Goal: Information Seeking & Learning: Find specific fact

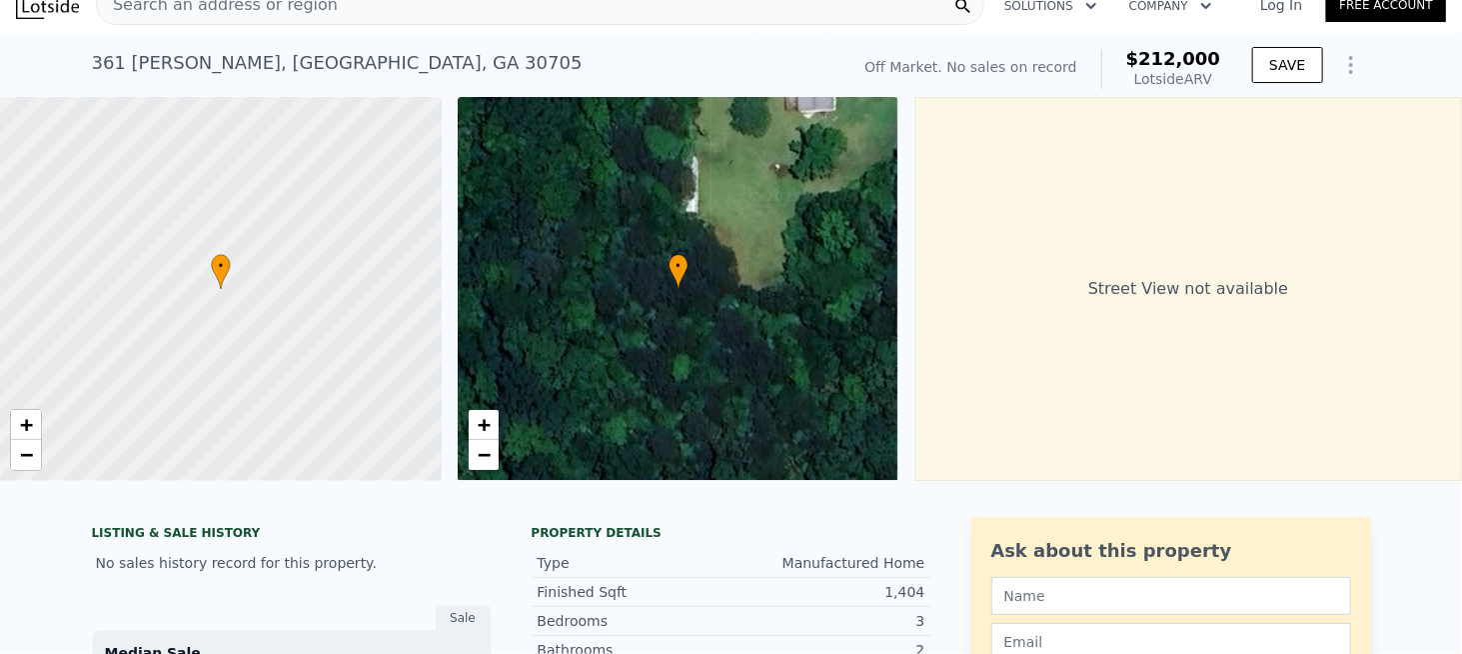
scroll to position [7, 0]
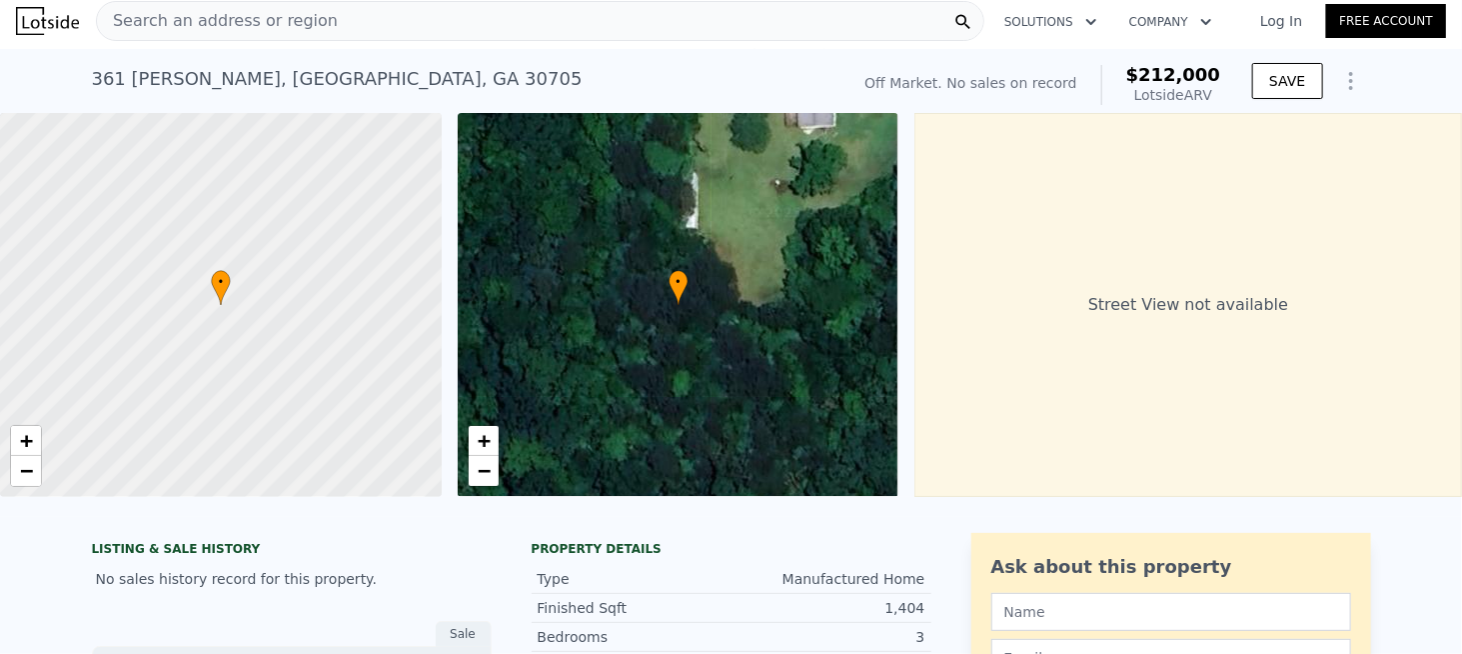
click at [343, 21] on div "Search an address or region" at bounding box center [540, 21] width 889 height 40
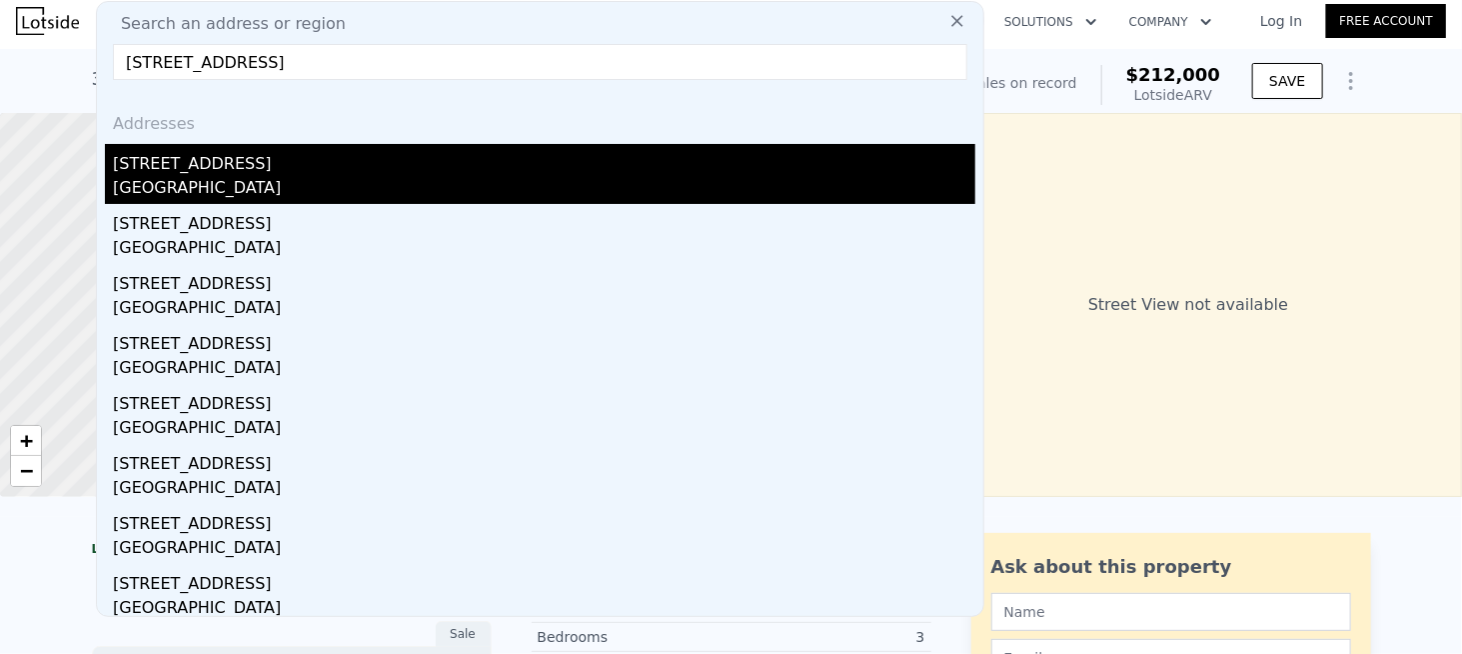
type input "[STREET_ADDRESS]"
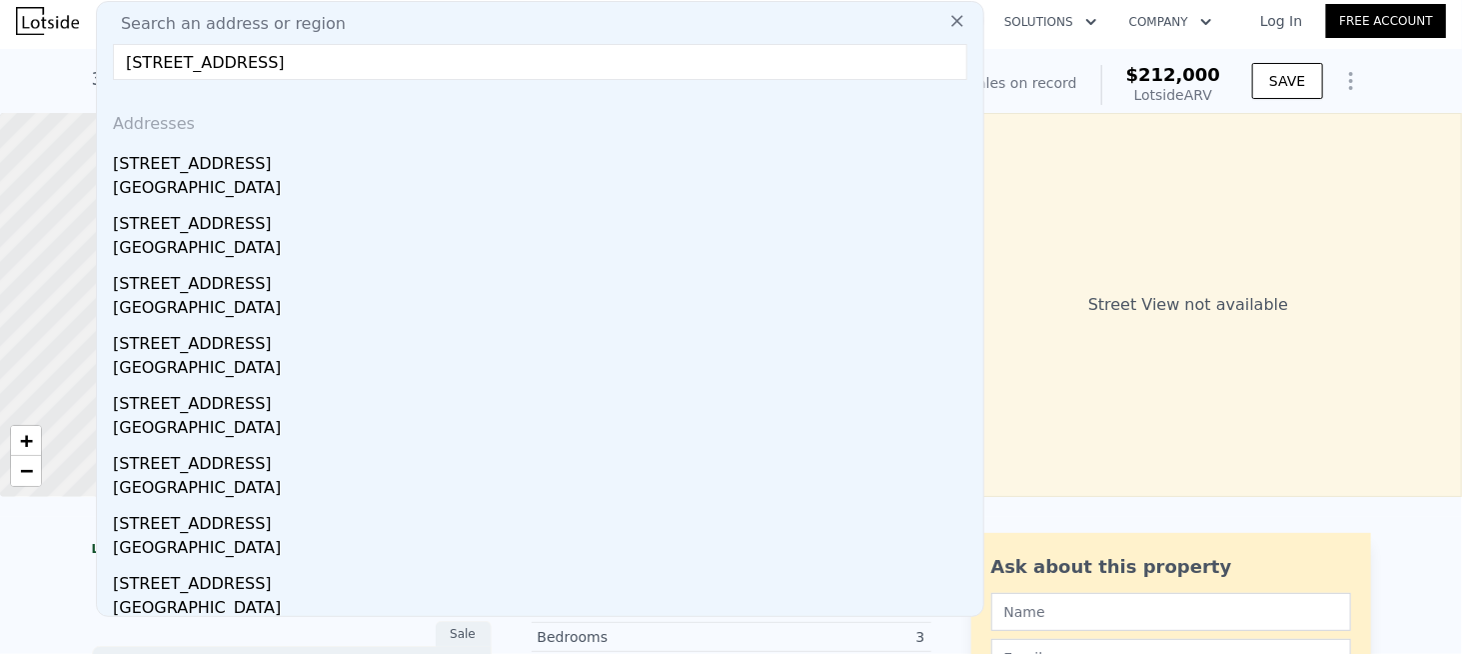
drag, startPoint x: 217, startPoint y: 164, endPoint x: 232, endPoint y: 168, distance: 15.5
click at [216, 164] on div "[STREET_ADDRESS]" at bounding box center [544, 160] width 863 height 32
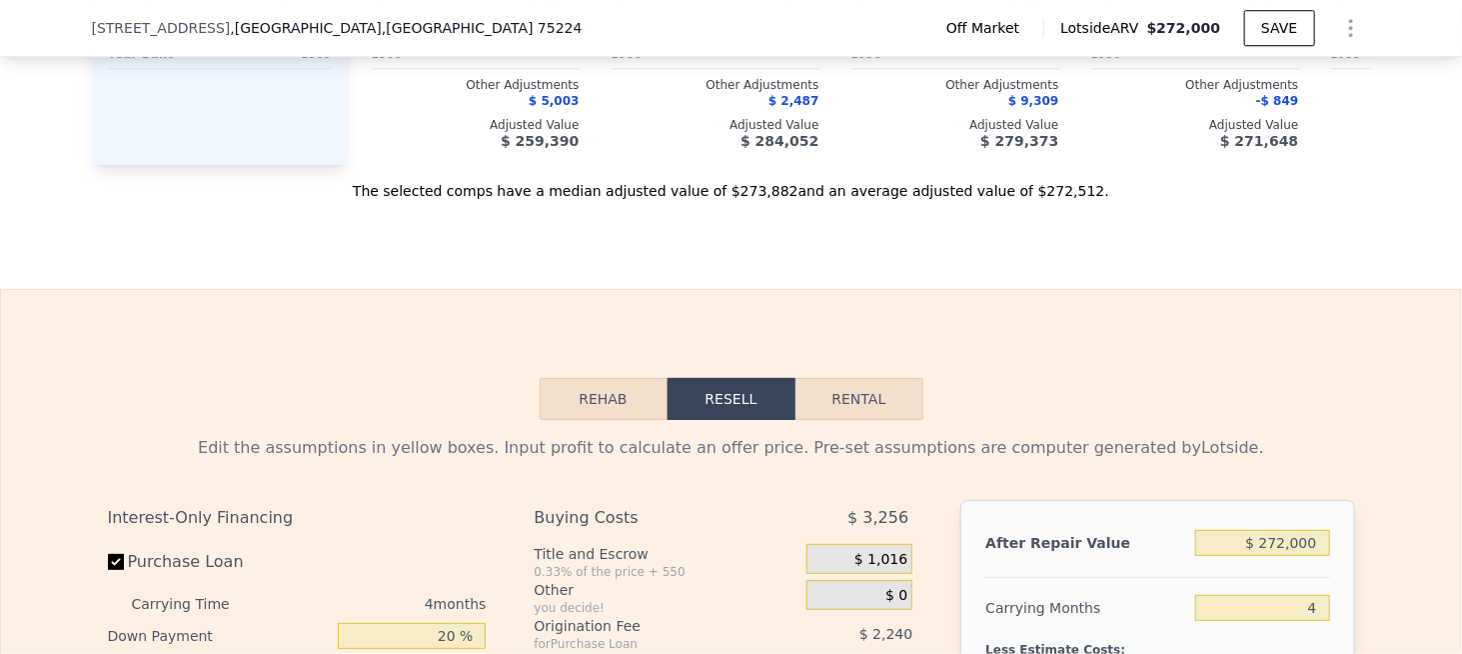
scroll to position [2599, 0]
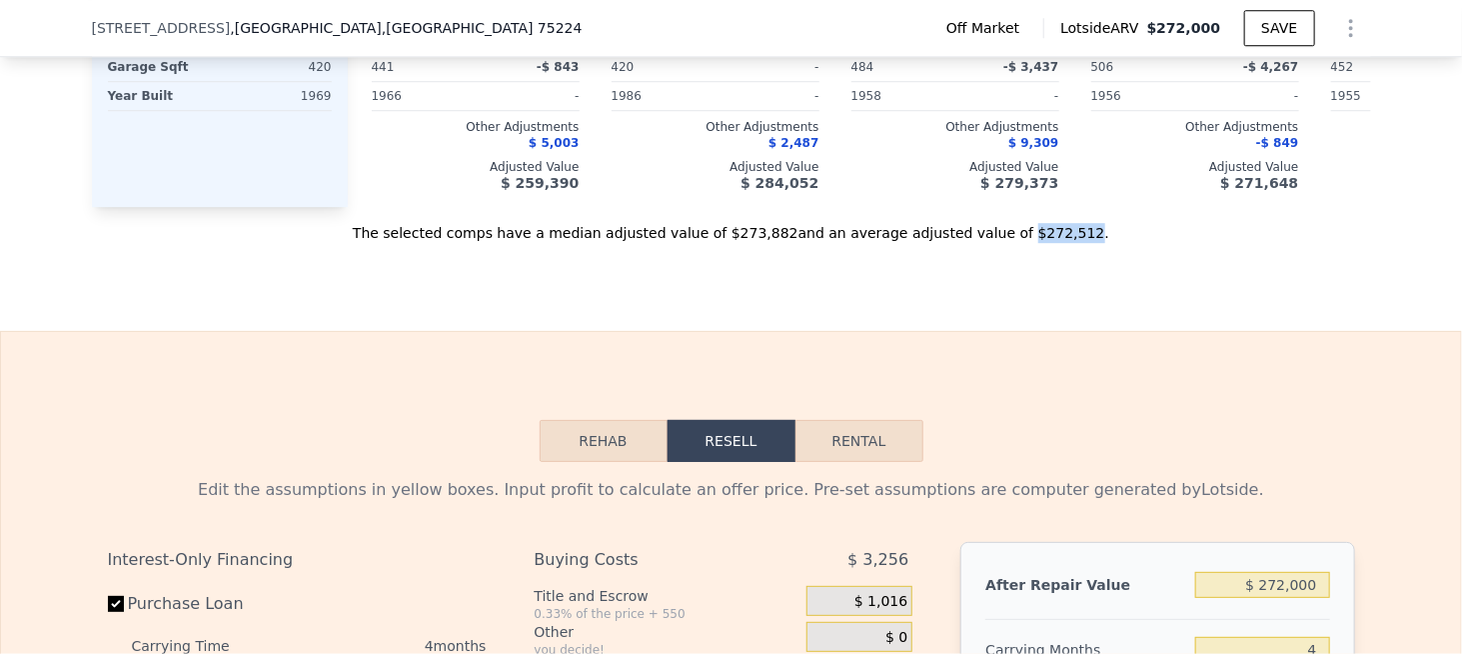
drag, startPoint x: 983, startPoint y: 253, endPoint x: 1033, endPoint y: 256, distance: 50.1
click at [1033, 243] on div "The selected comps have a median adjusted value of $273,882 and an average adju…" at bounding box center [732, 225] width 1280 height 36
copy div "$272,512"
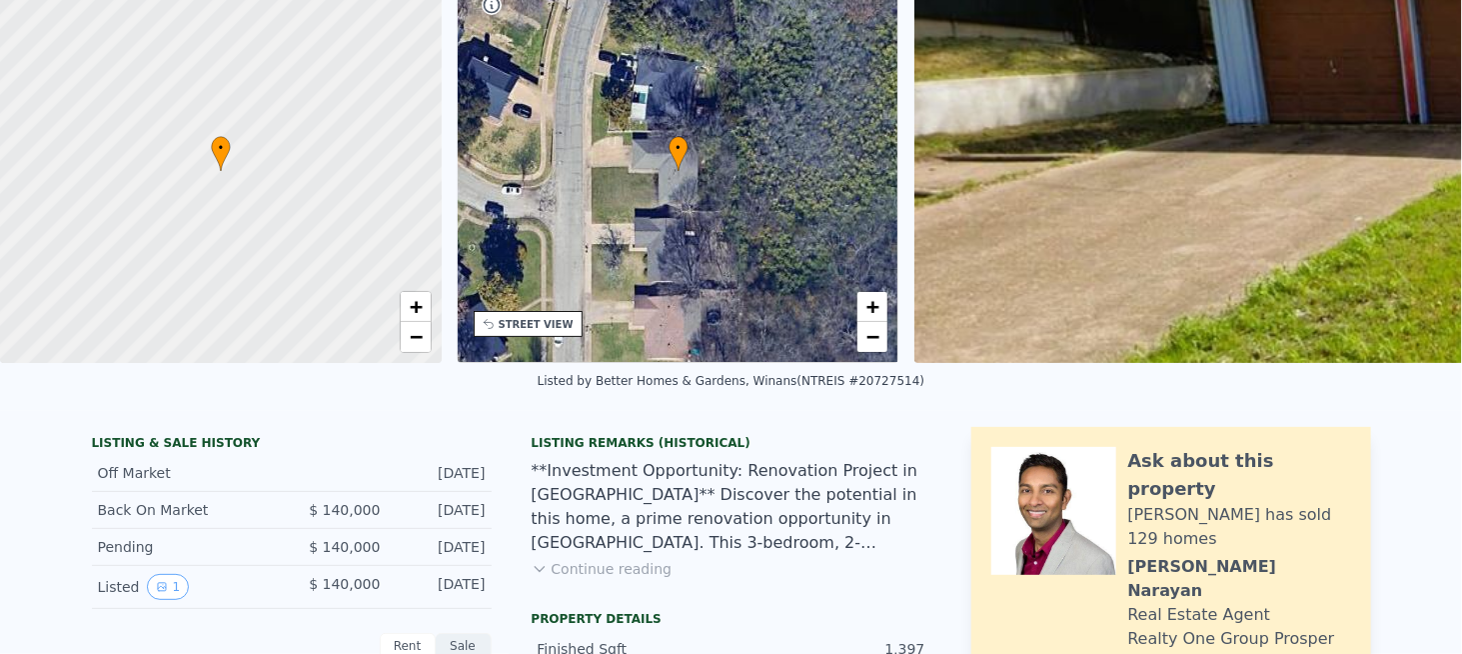
scroll to position [0, 0]
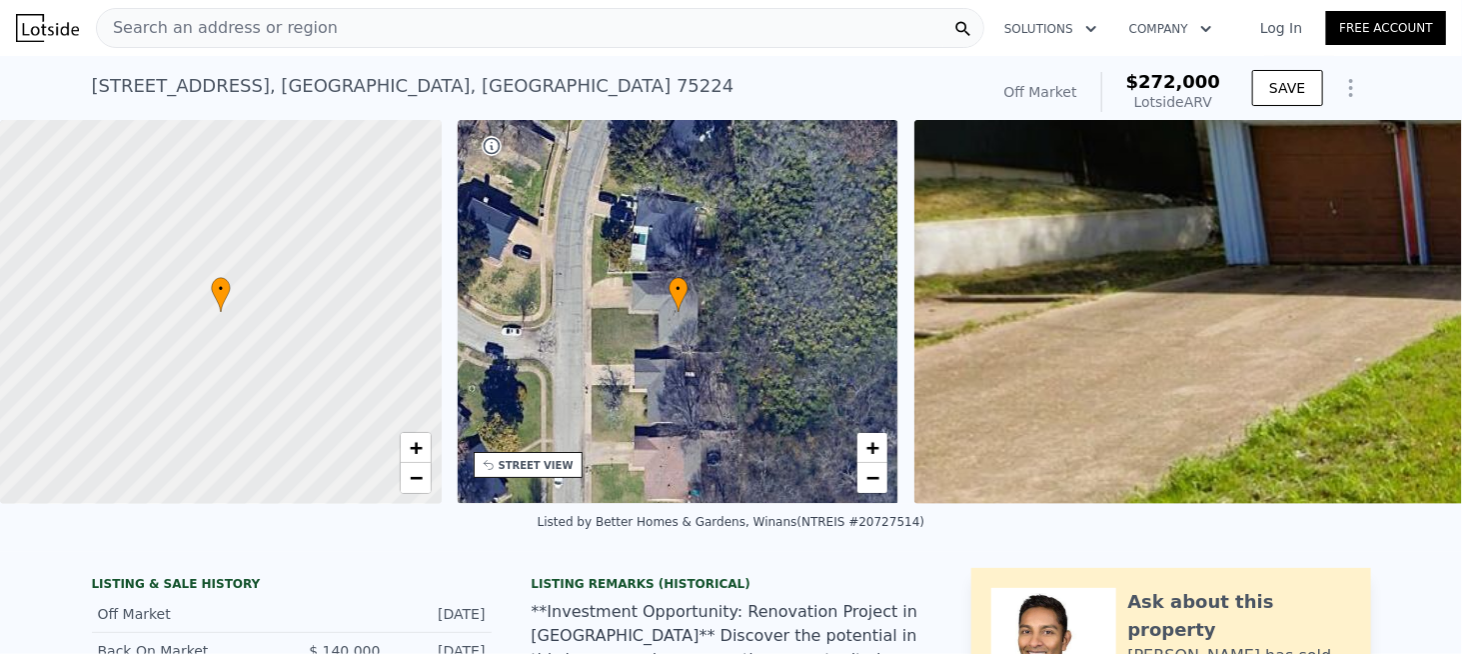
click at [274, 35] on span "Search an address or region" at bounding box center [217, 28] width 241 height 24
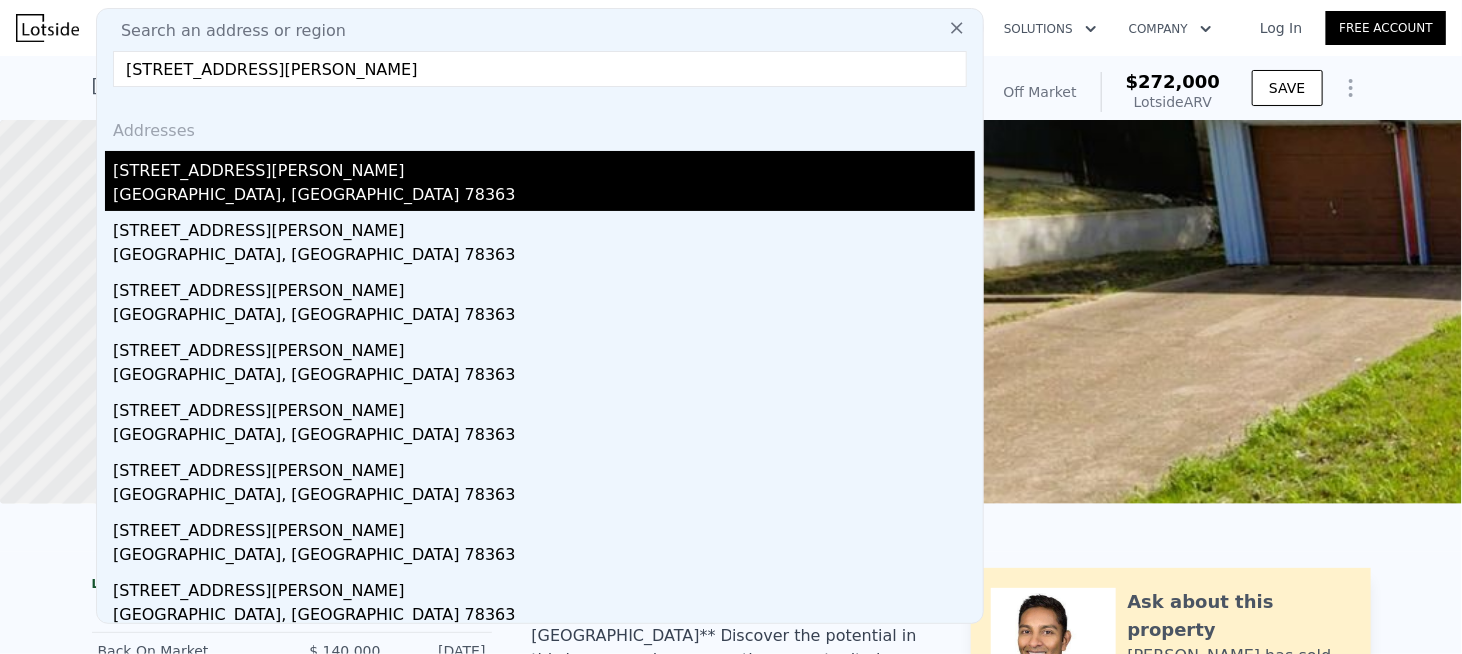
type input "[STREET_ADDRESS][PERSON_NAME]"
click at [177, 191] on div "[GEOGRAPHIC_DATA], [GEOGRAPHIC_DATA] 78363" at bounding box center [544, 197] width 863 height 28
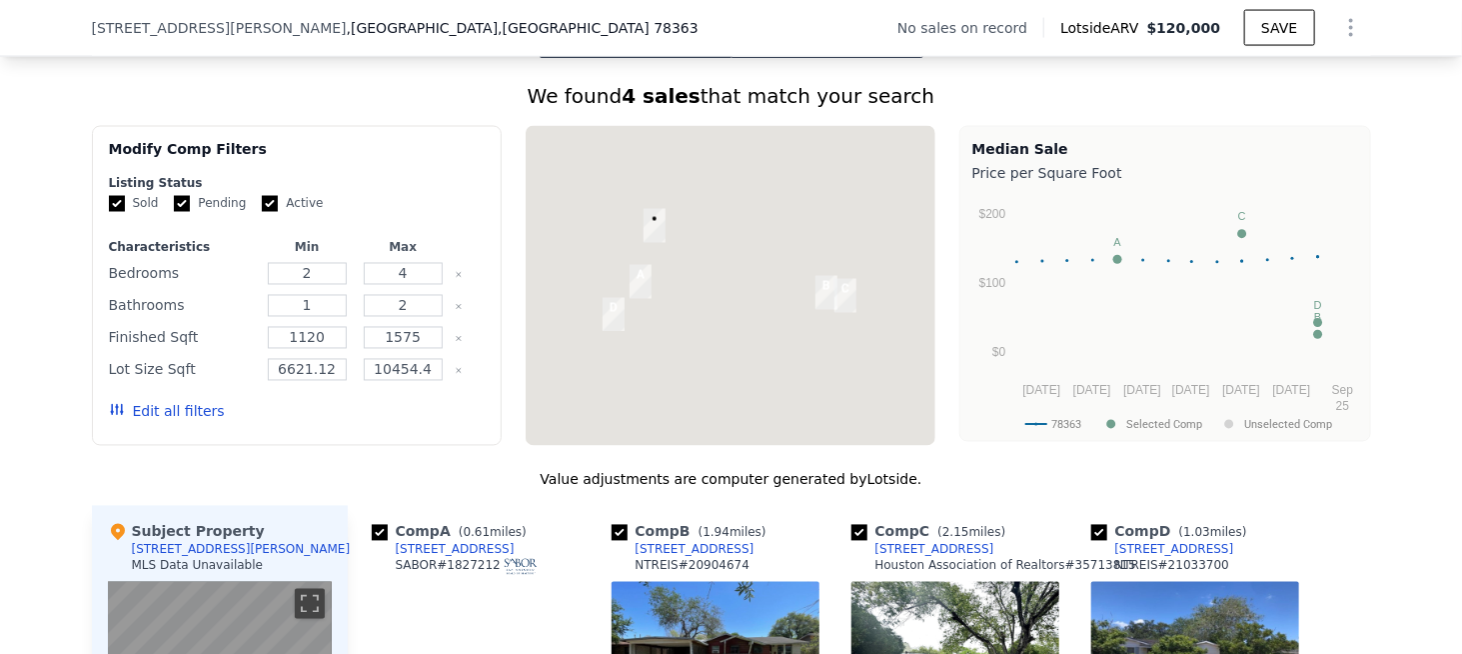
scroll to position [2291, 0]
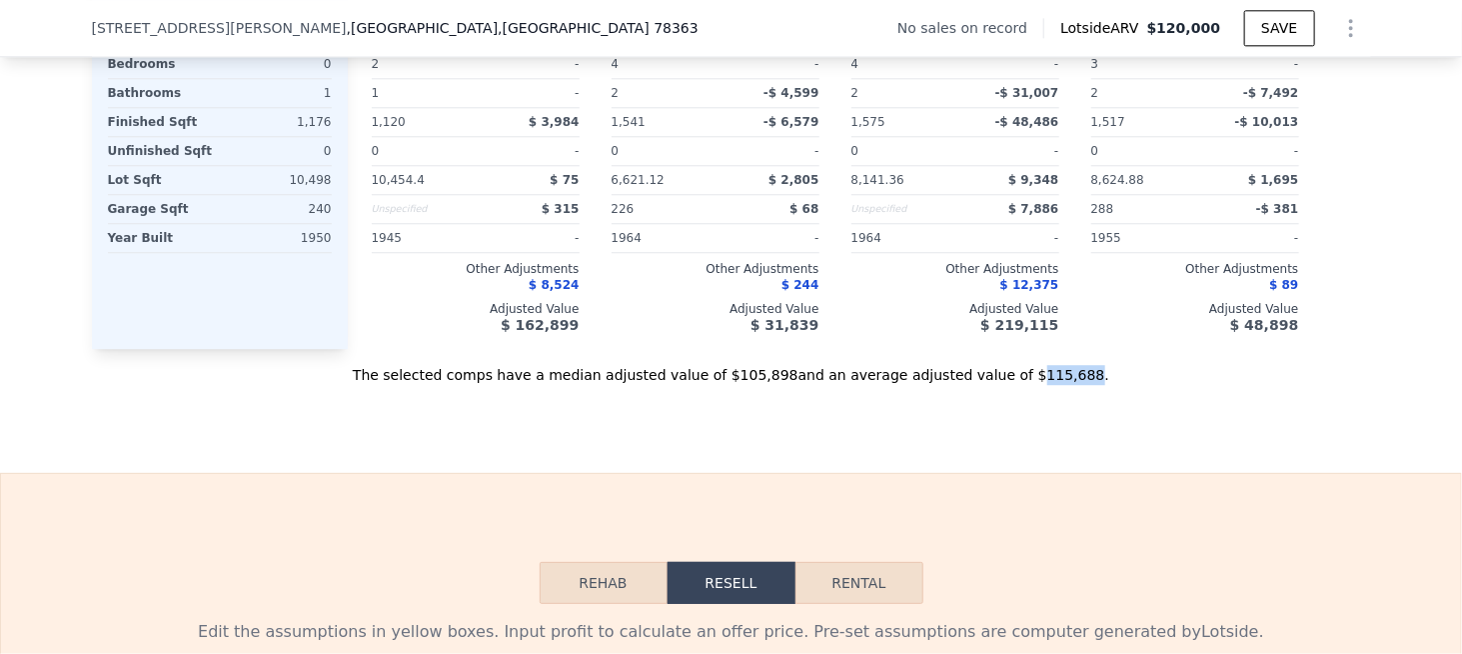
drag, startPoint x: 988, startPoint y: 380, endPoint x: 1028, endPoint y: 379, distance: 40.0
click at [1028, 379] on div "The selected comps have a median adjusted value of $105,898 and an average adju…" at bounding box center [732, 367] width 1280 height 36
copy div "115,688"
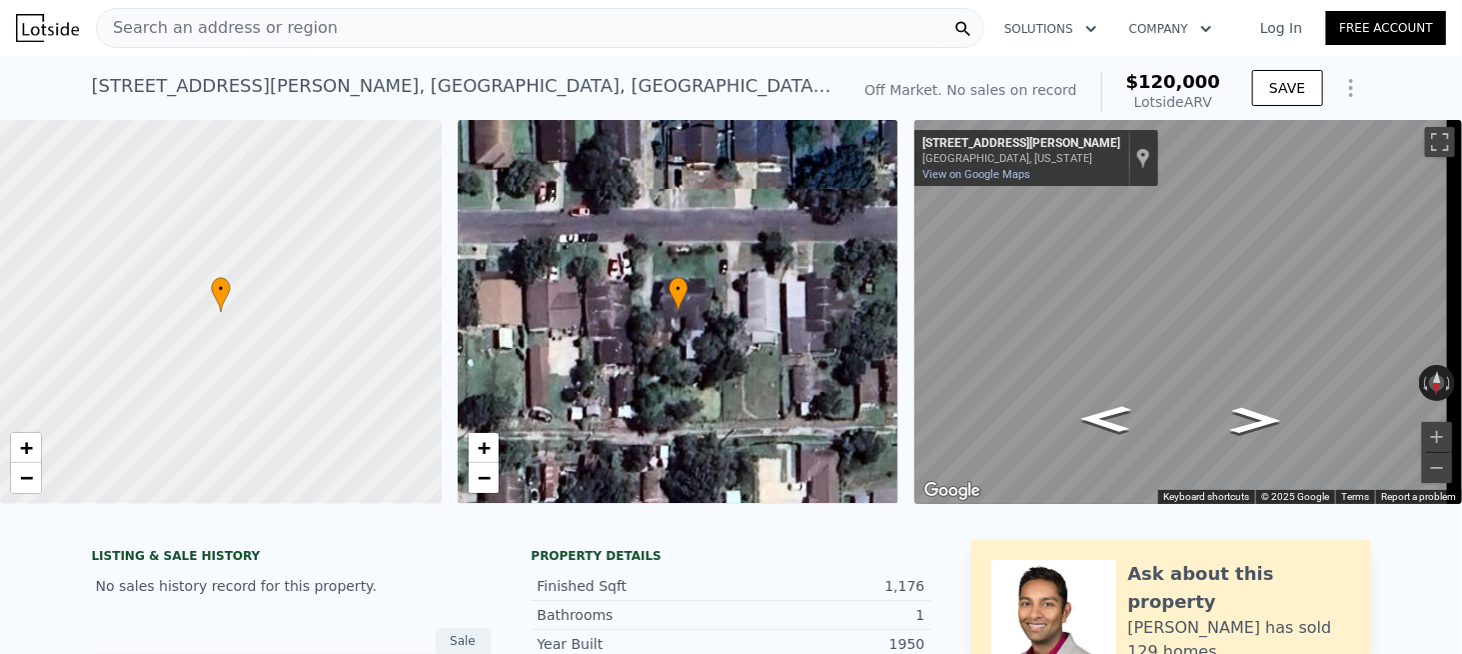
scroll to position [0, 0]
click at [256, 31] on span "Search an address or region" at bounding box center [217, 28] width 241 height 24
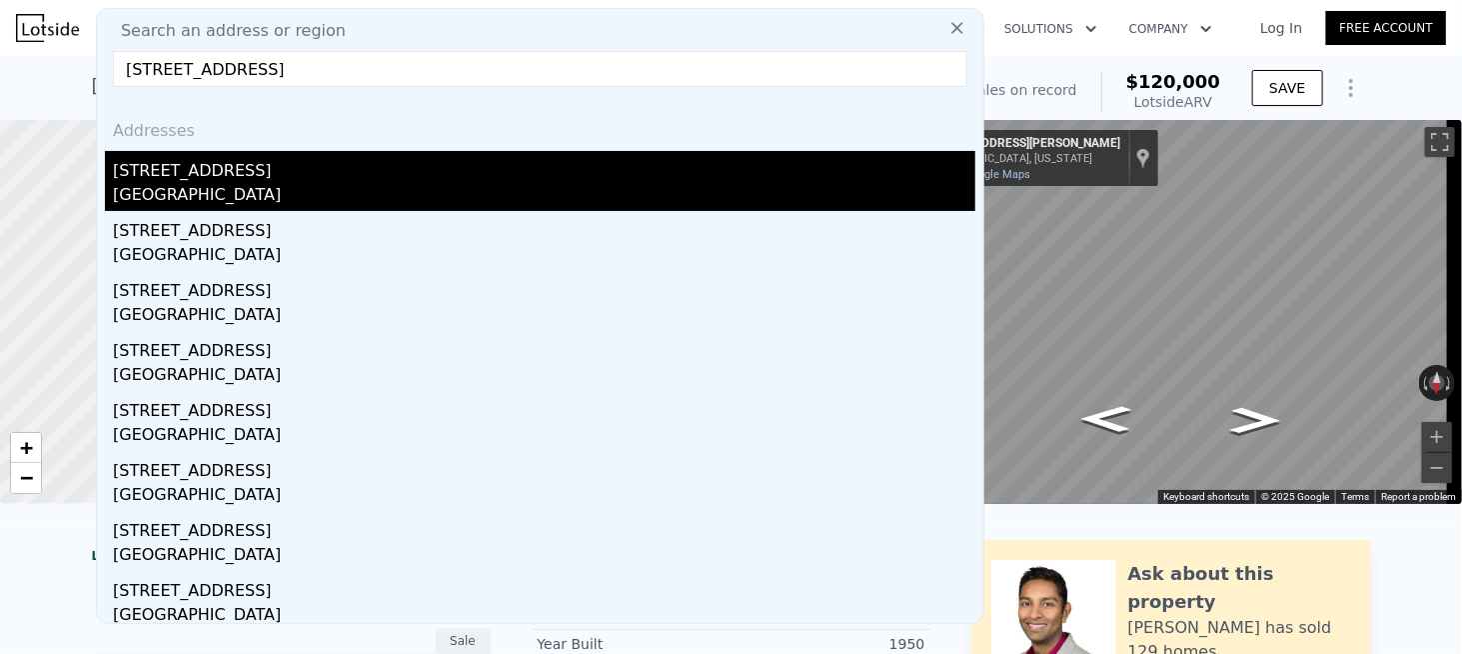
type input "[STREET_ADDRESS]"
click at [233, 175] on div "[STREET_ADDRESS]" at bounding box center [544, 167] width 863 height 32
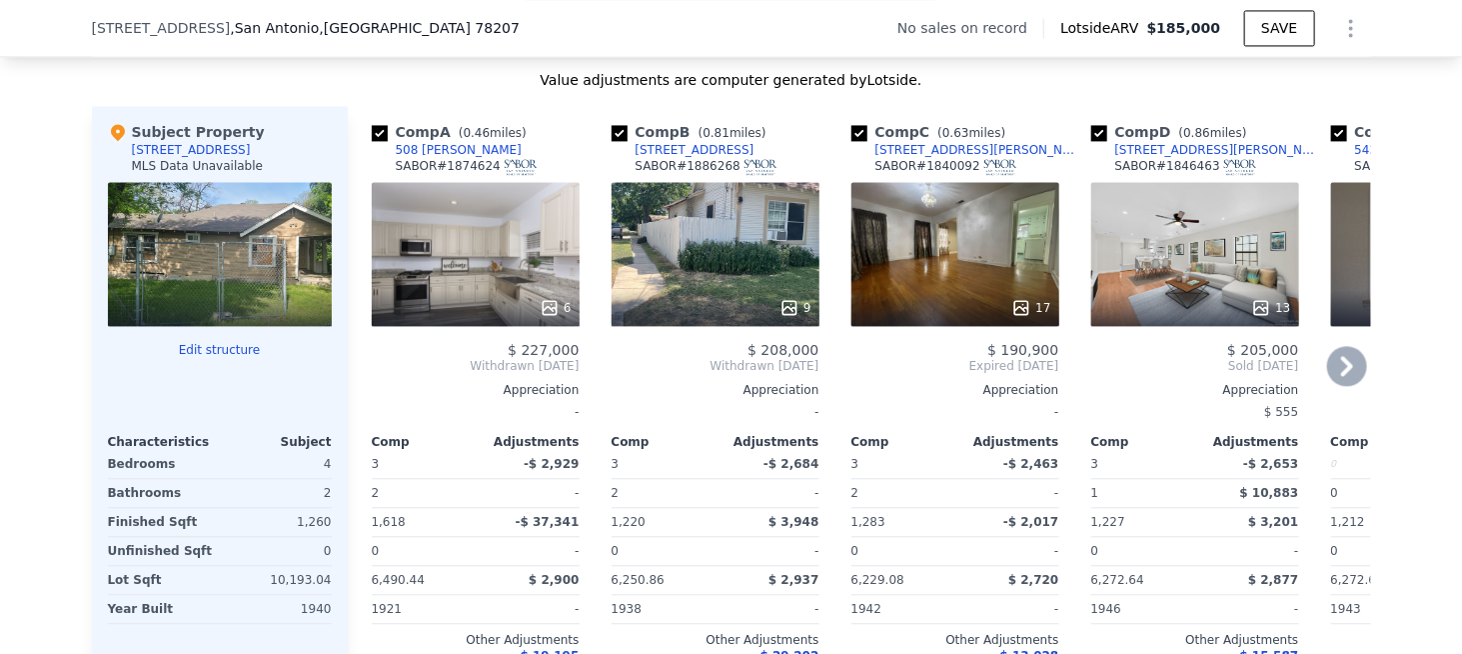
scroll to position [2391, 0]
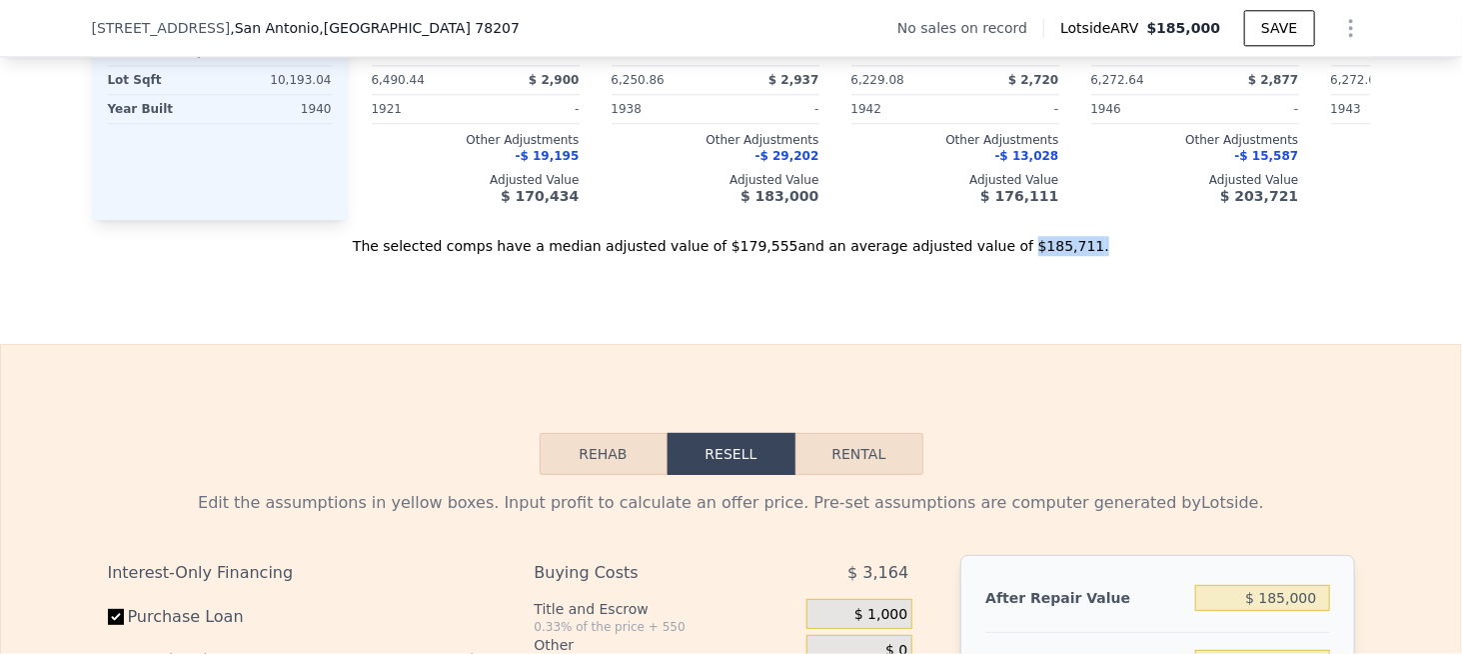
drag, startPoint x: 980, startPoint y: 269, endPoint x: 1041, endPoint y: 273, distance: 61.1
click at [1041, 256] on div "The selected comps have a median adjusted value of $179,555 and an average adju…" at bounding box center [732, 238] width 1280 height 36
copy div "$185,711 ."
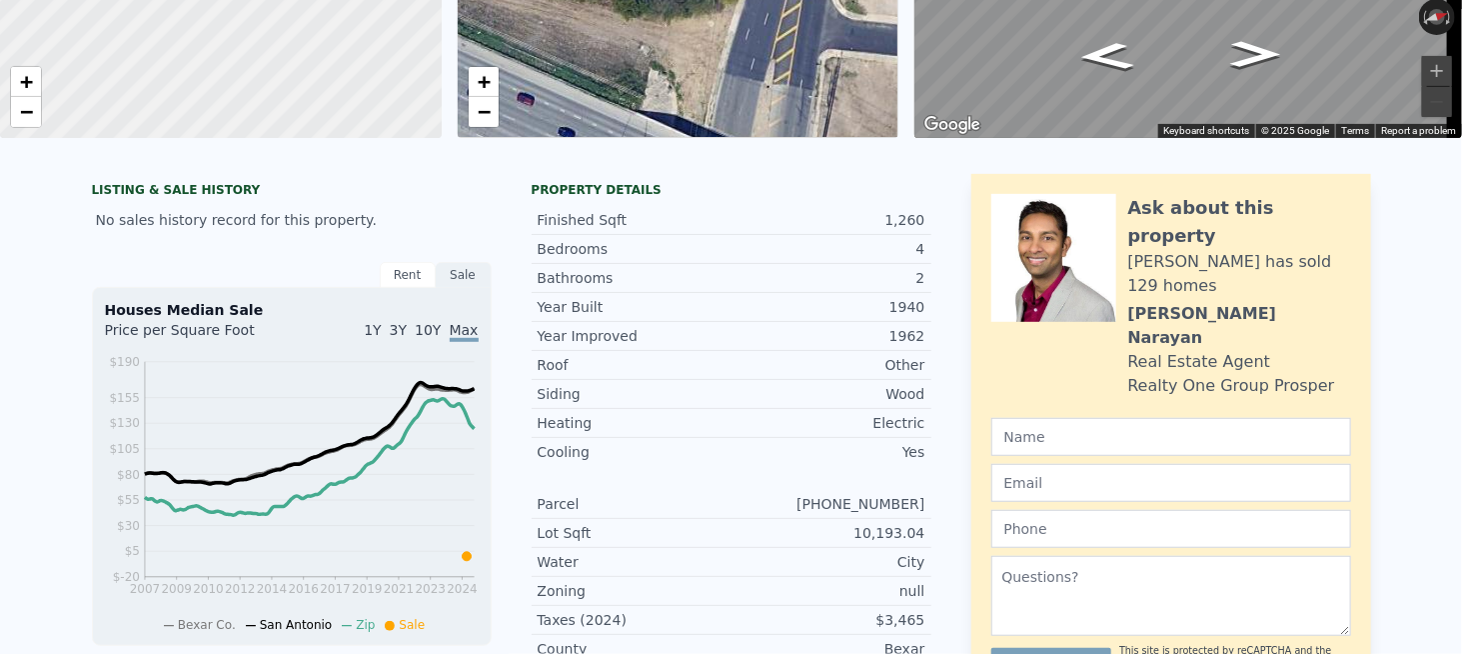
scroll to position [0, 0]
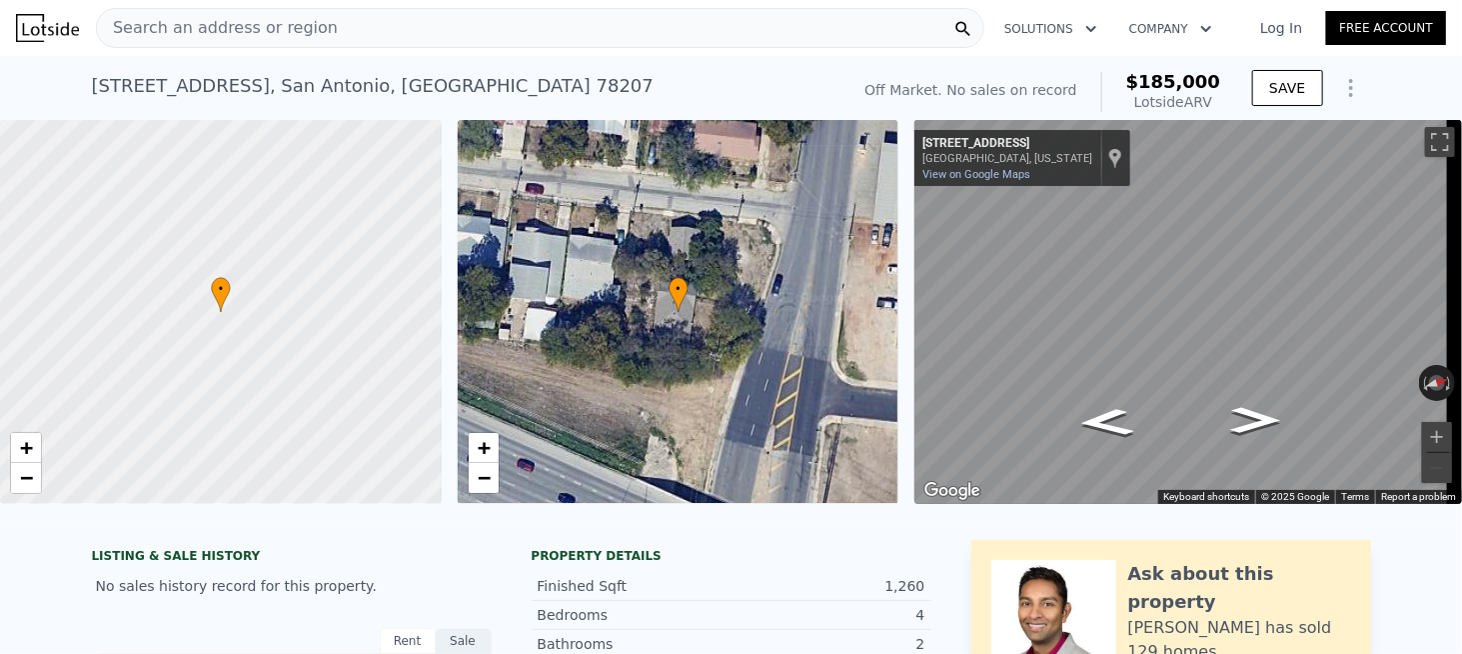
click at [220, 38] on span "Search an address or region" at bounding box center [217, 28] width 241 height 24
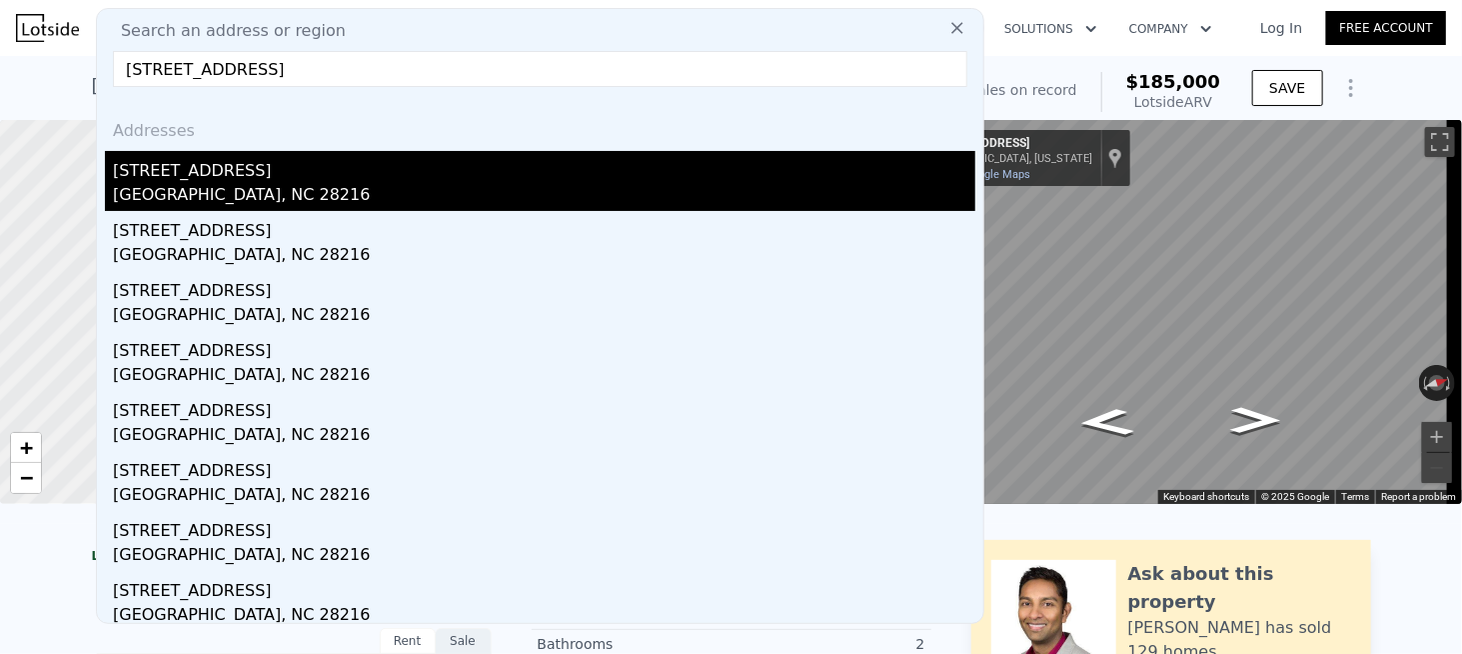
type input "[STREET_ADDRESS]"
click at [163, 175] on div "[STREET_ADDRESS]" at bounding box center [544, 167] width 863 height 32
